Goal: Find specific page/section: Find specific page/section

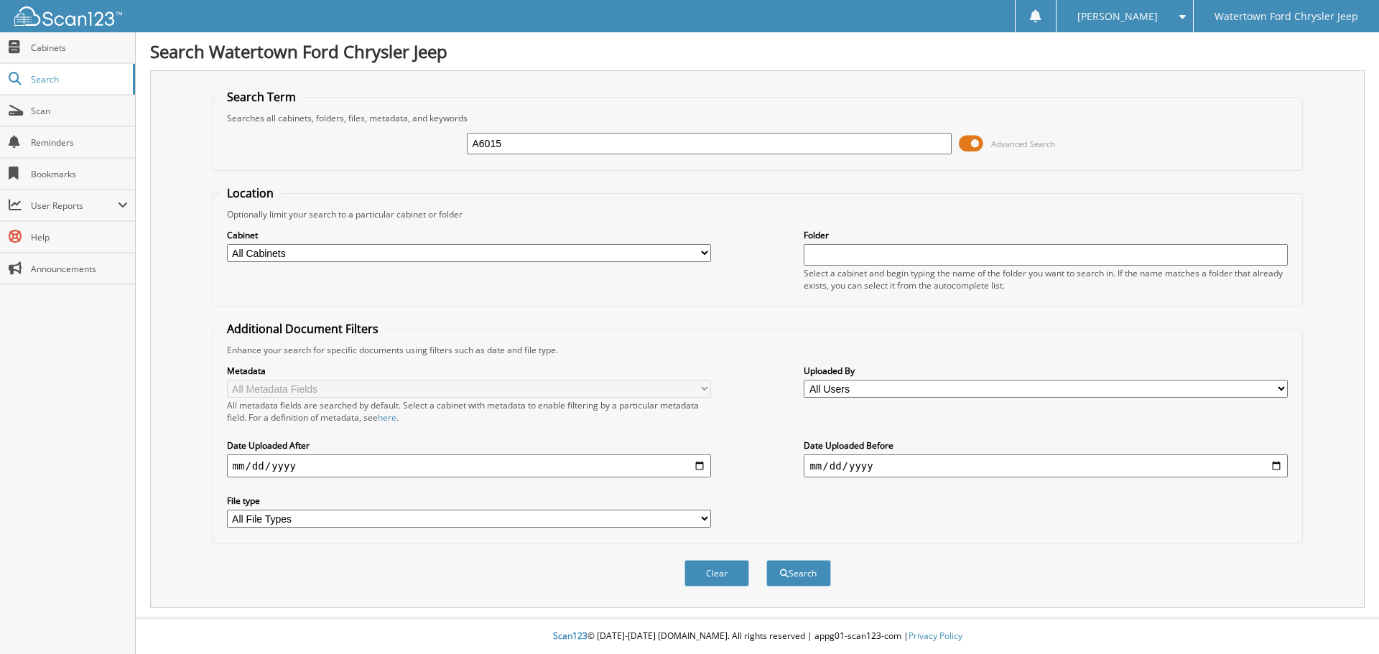
type input "A6015"
click at [766, 560] on button "Search" at bounding box center [798, 573] width 65 height 27
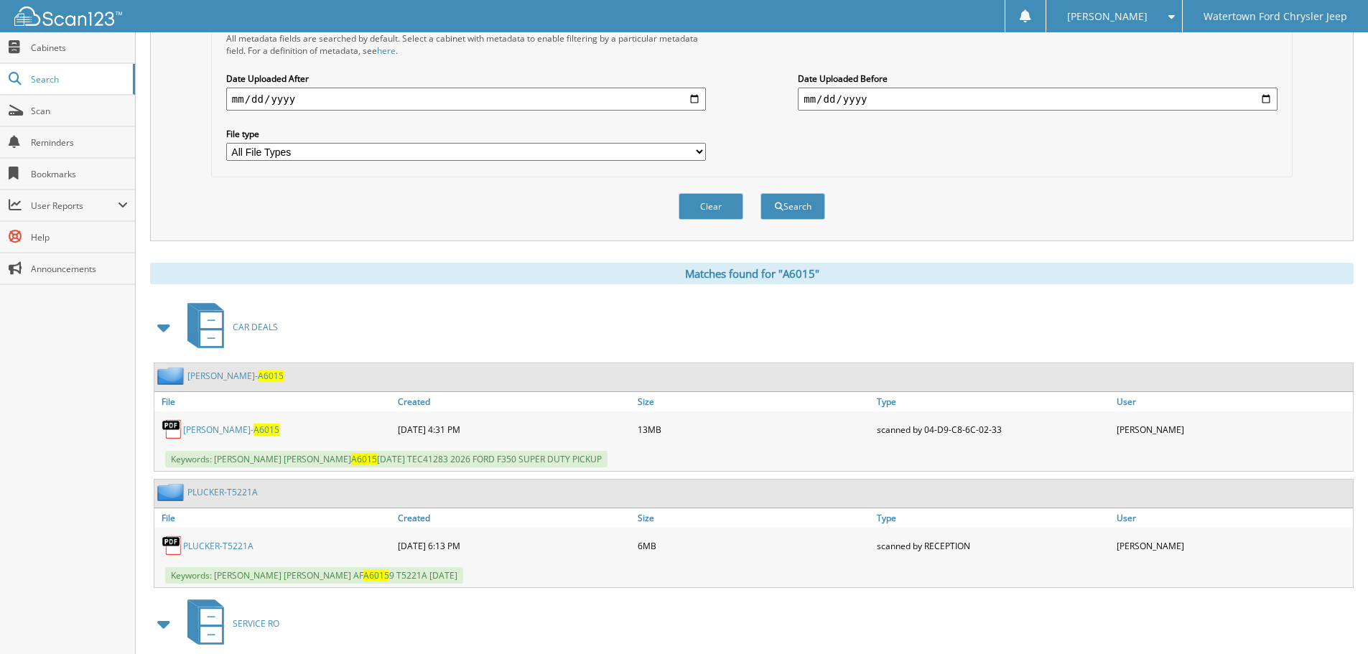
scroll to position [431, 0]
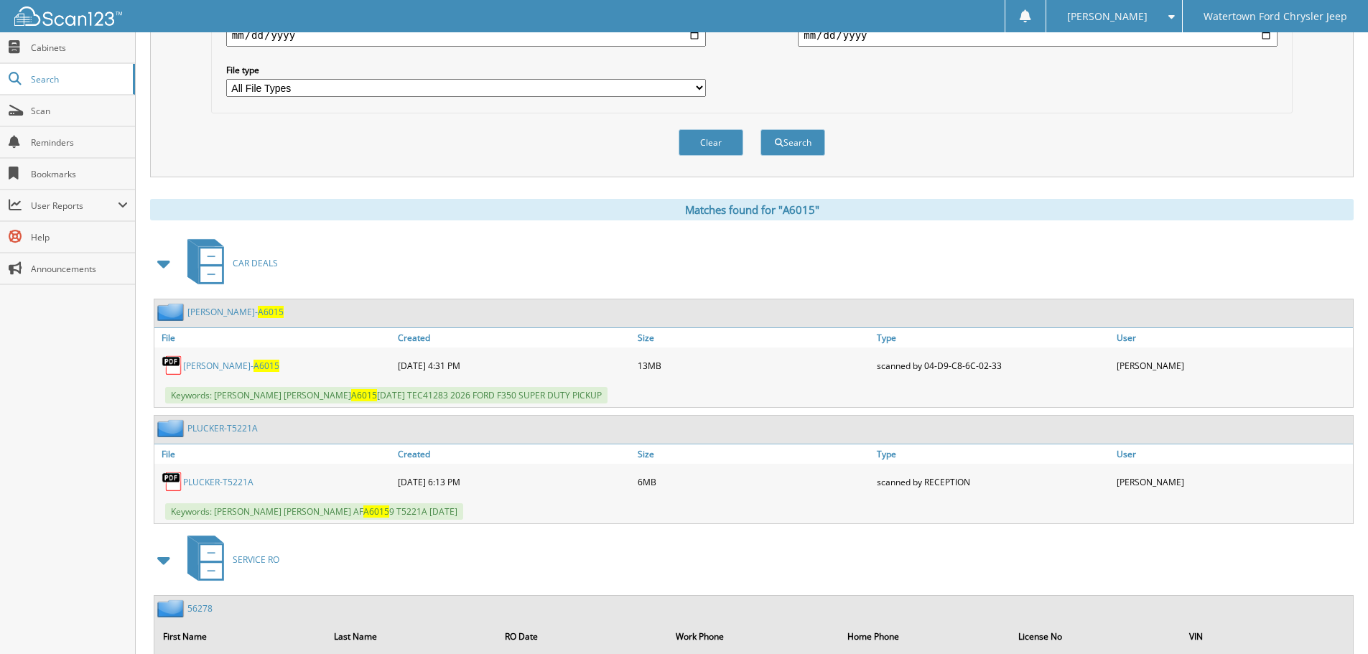
click at [254, 363] on span "A6015" at bounding box center [267, 366] width 26 height 12
